Goal: Entertainment & Leisure: Consume media (video, audio)

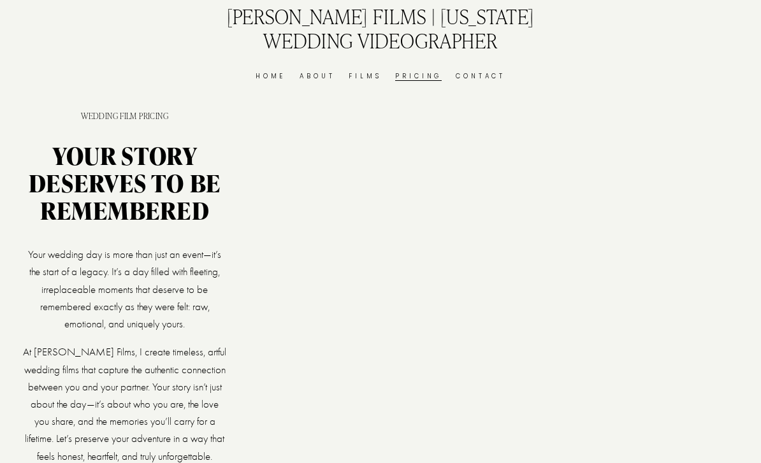
click at [353, 80] on link "Films" at bounding box center [365, 76] width 33 height 11
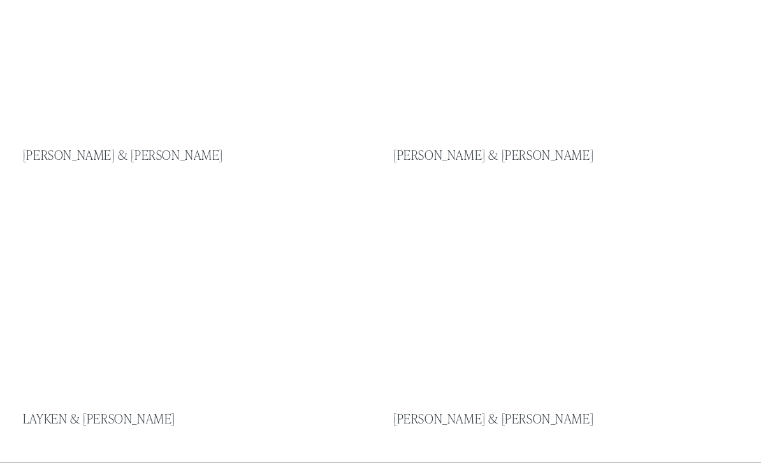
scroll to position [909, 0]
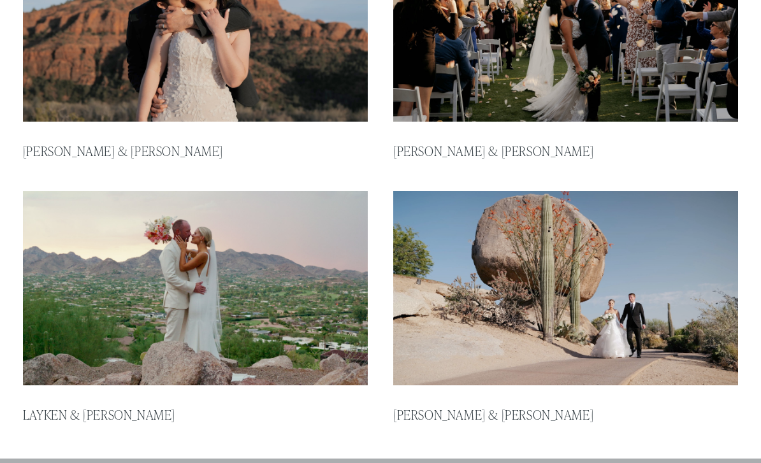
click at [192, 307] on img at bounding box center [195, 288] width 349 height 196
type input "****"
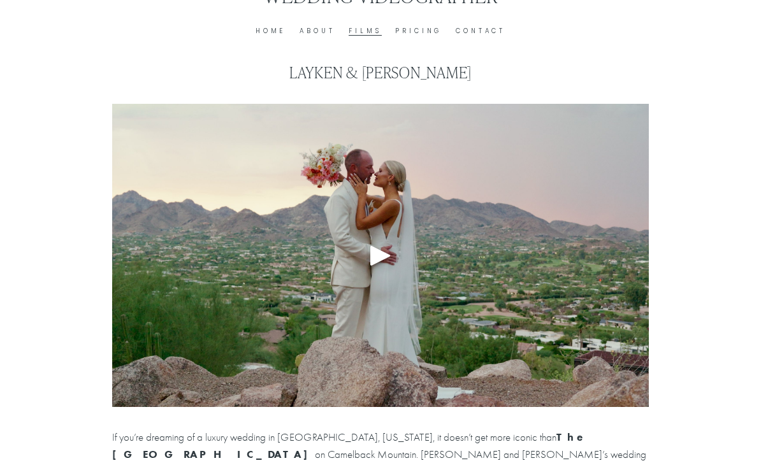
scroll to position [47, 0]
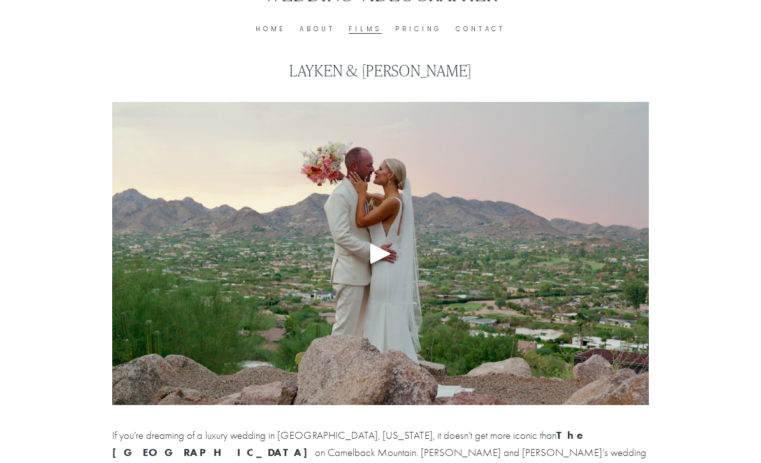
click at [408, 268] on div at bounding box center [380, 253] width 537 height 303
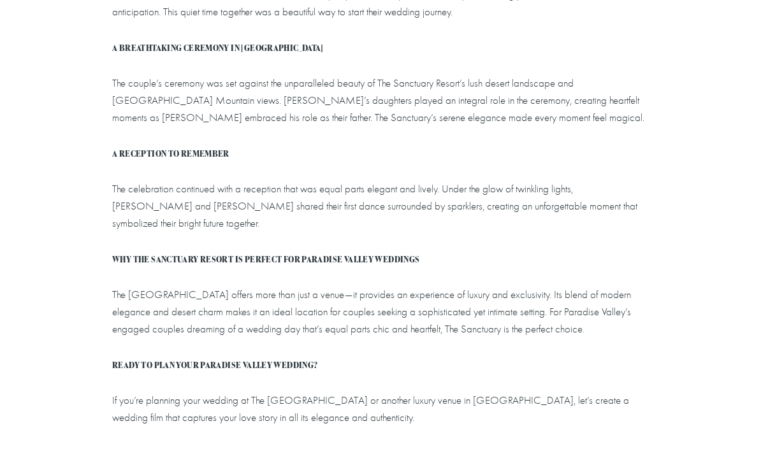
scroll to position [613, 0]
